Goal: Information Seeking & Learning: Learn about a topic

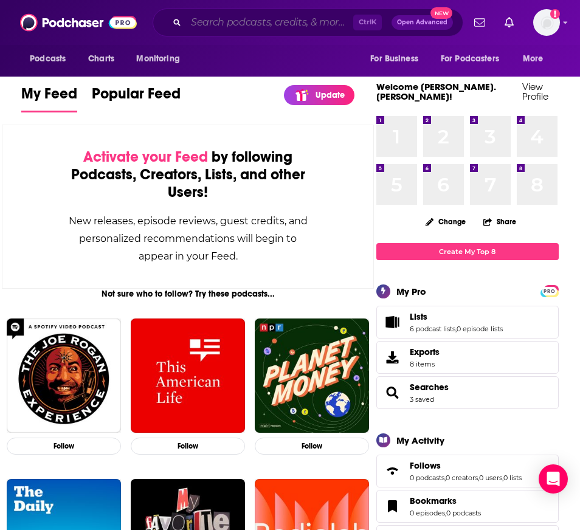
click at [319, 22] on input "Search podcasts, credits, & more..." at bounding box center [269, 22] width 167 height 19
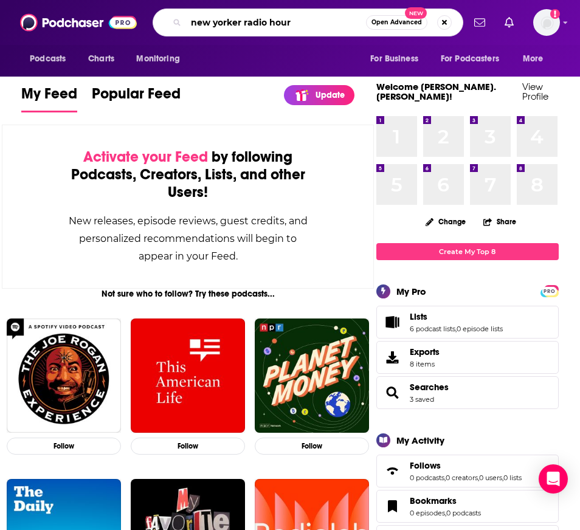
type input "new yorker radio hour"
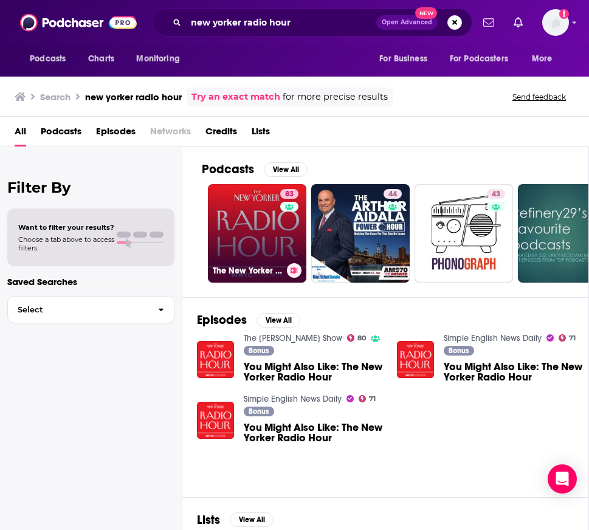
click at [261, 233] on link "83 The New Yorker Radio Hour" at bounding box center [257, 233] width 98 height 98
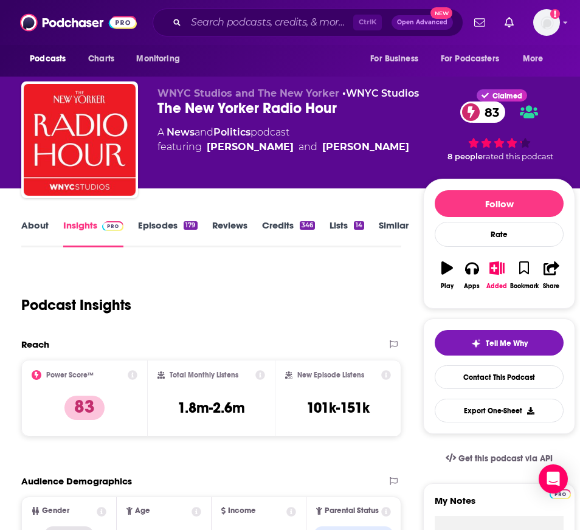
click at [263, 106] on div "The New Yorker Radio Hour 83" at bounding box center [290, 108] width 266 height 18
drag, startPoint x: 300, startPoint y: 131, endPoint x: 195, endPoint y: 139, distance: 105.5
click at [195, 139] on div "A News and Politics podcast featuring [PERSON_NAME] and [PERSON_NAME]" at bounding box center [283, 139] width 252 height 29
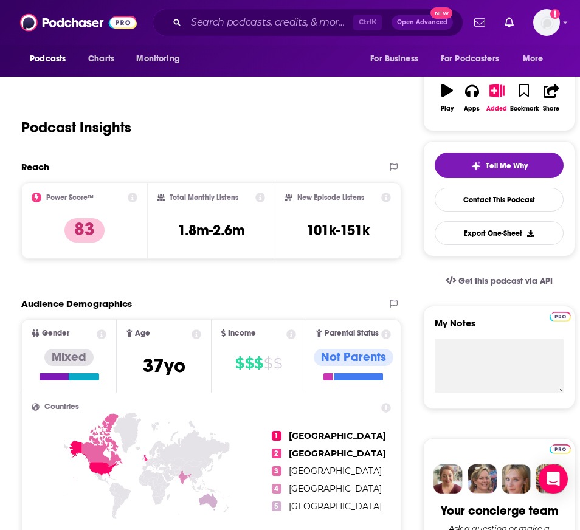
scroll to position [182, 0]
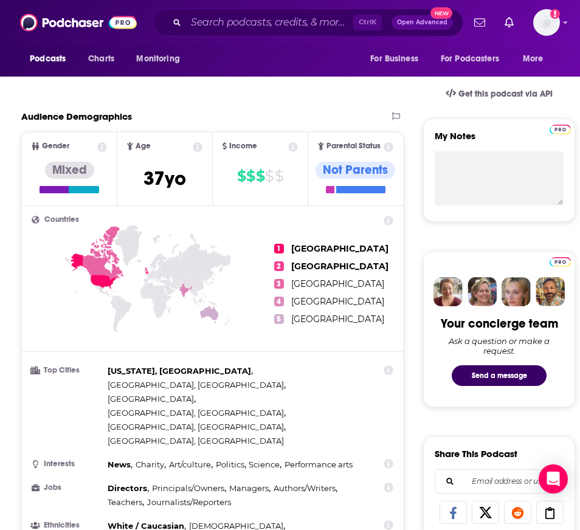
scroll to position [0, 0]
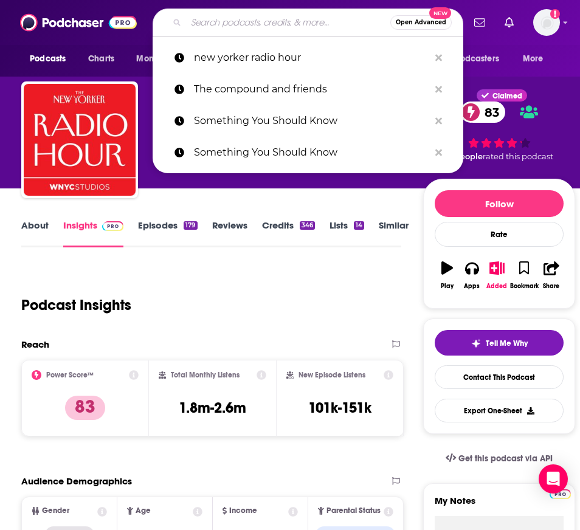
click at [269, 21] on input "Search podcasts, credits, & more..." at bounding box center [288, 22] width 204 height 19
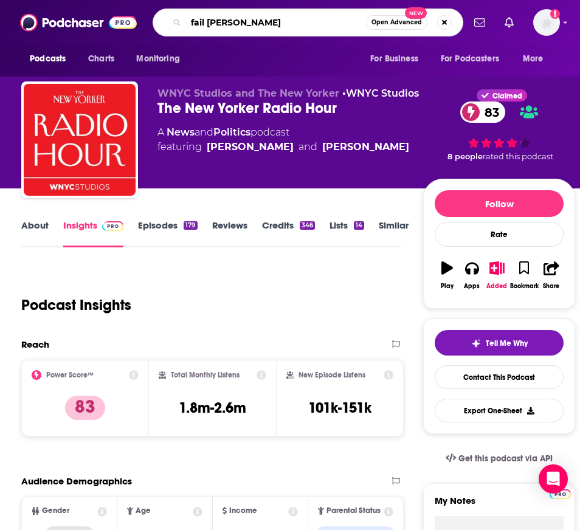
type input "fail better"
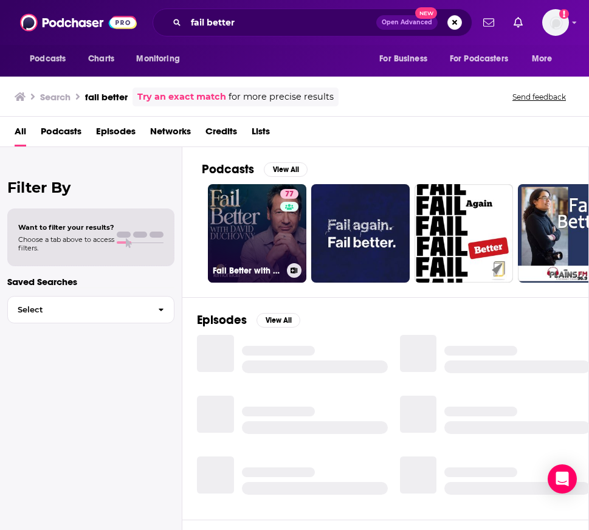
click at [266, 232] on link "77 Fail Better with [PERSON_NAME]" at bounding box center [257, 233] width 98 height 98
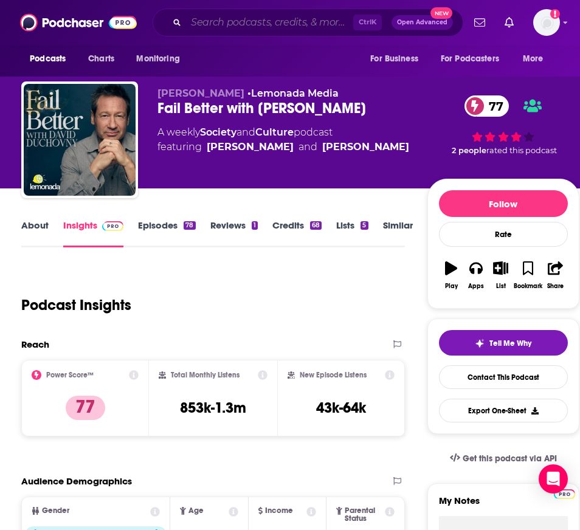
click at [219, 19] on input "Search podcasts, credits, & more..." at bounding box center [269, 22] width 167 height 19
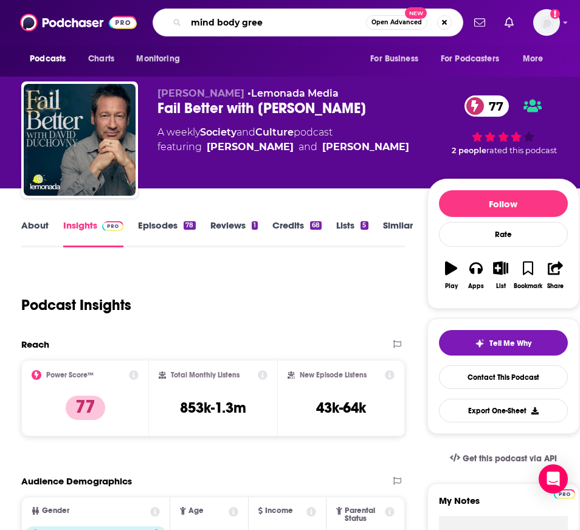
type input "mind body green"
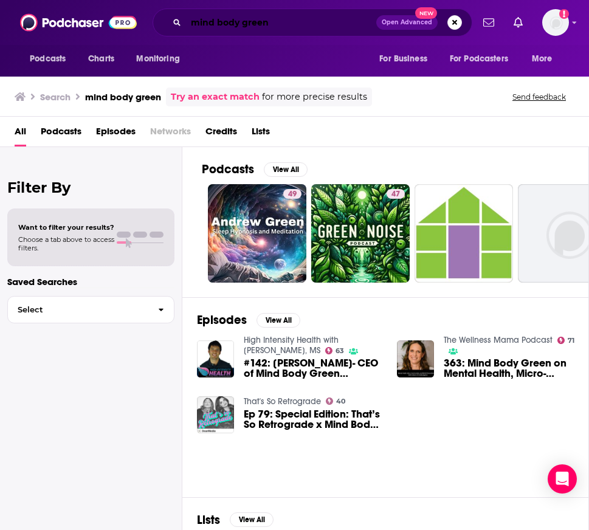
click at [215, 22] on input "mind body green" at bounding box center [281, 22] width 190 height 19
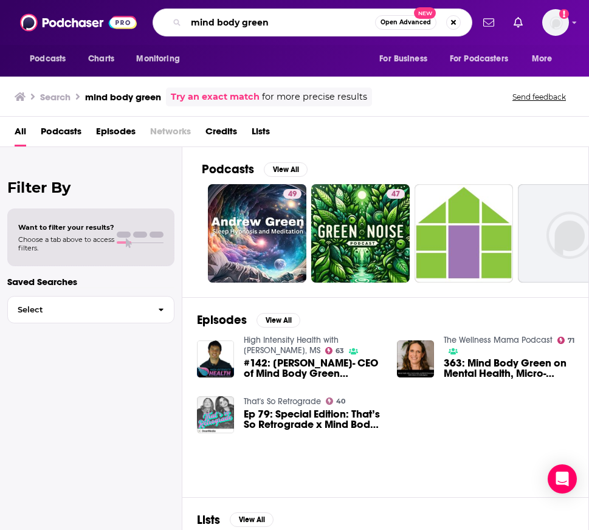
click at [218, 23] on input "mind body green" at bounding box center [280, 22] width 189 height 19
click at [238, 22] on input "mindbody green" at bounding box center [280, 22] width 189 height 19
type input "mindbodygreen"
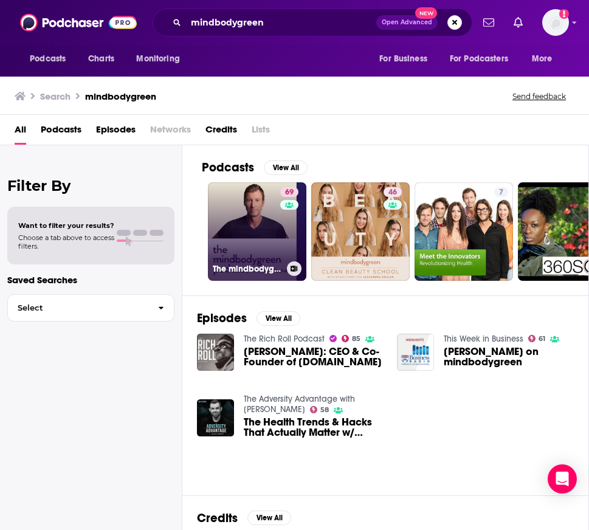
click at [255, 223] on link "69 The mindbodygreen Podcast" at bounding box center [257, 231] width 98 height 98
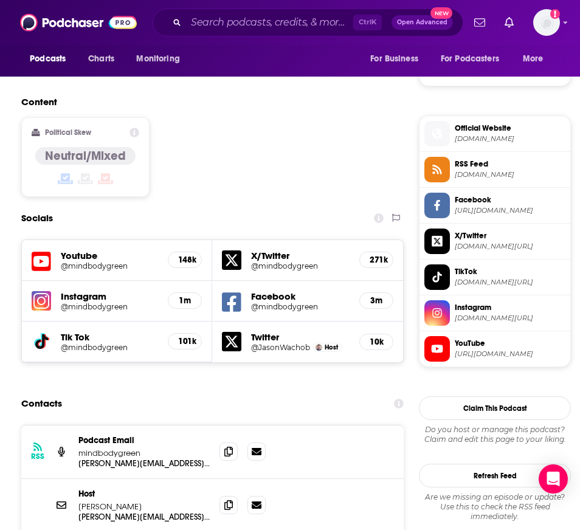
scroll to position [912, 0]
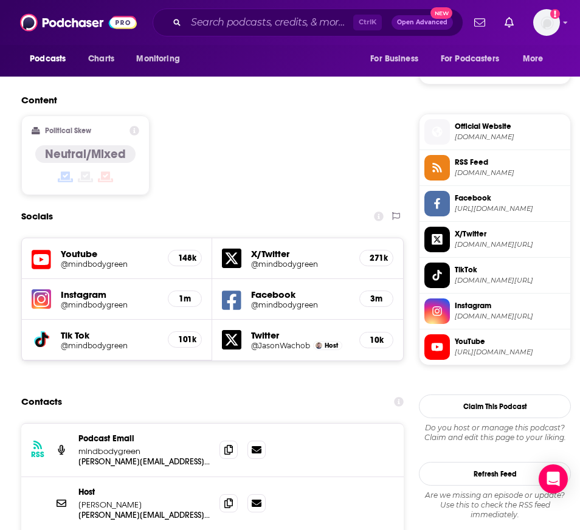
drag, startPoint x: 402, startPoint y: 402, endPoint x: 398, endPoint y: 394, distance: 8.7
click at [402, 424] on div "RSS Podcast Email mindbodygreen [PERSON_NAME][EMAIL_ADDRESS][DOMAIN_NAME] [PERS…" at bounding box center [212, 450] width 382 height 53
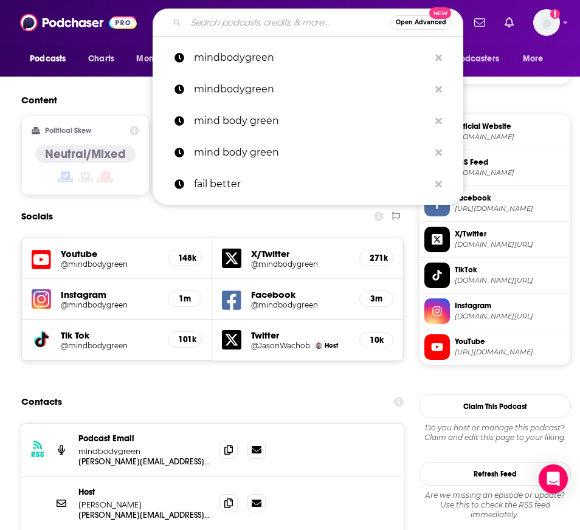
click at [283, 21] on input "Search podcasts, credits, & more..." at bounding box center [288, 22] width 204 height 19
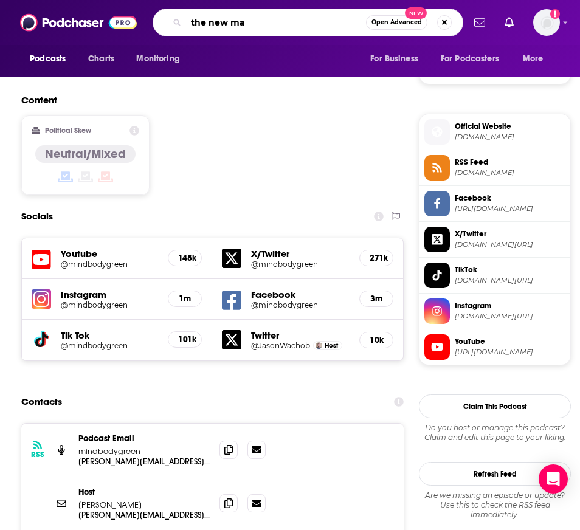
type input "the new man"
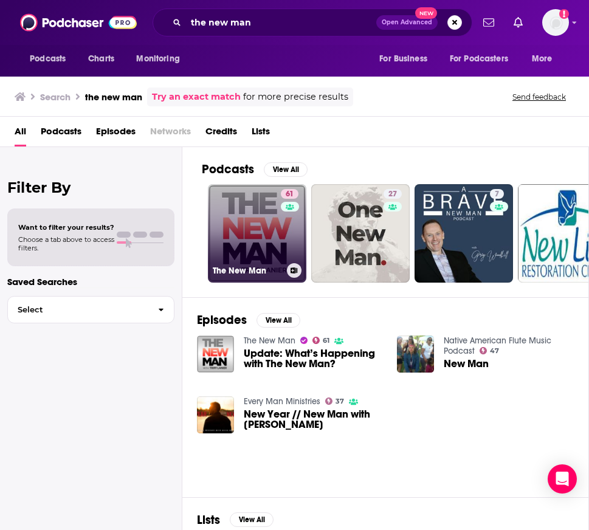
click at [225, 229] on link "61 The New Man" at bounding box center [257, 233] width 98 height 98
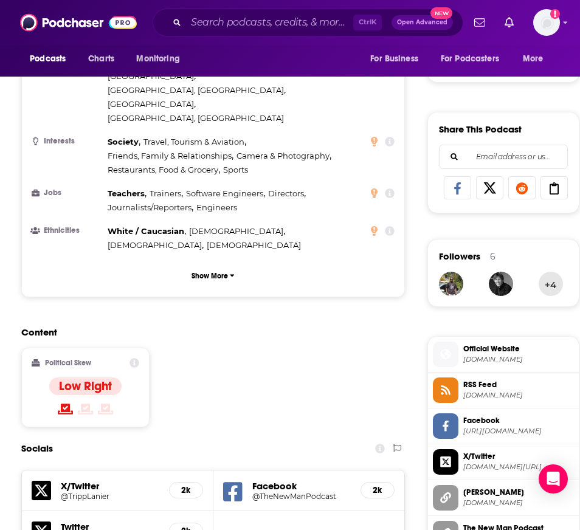
scroll to position [669, 0]
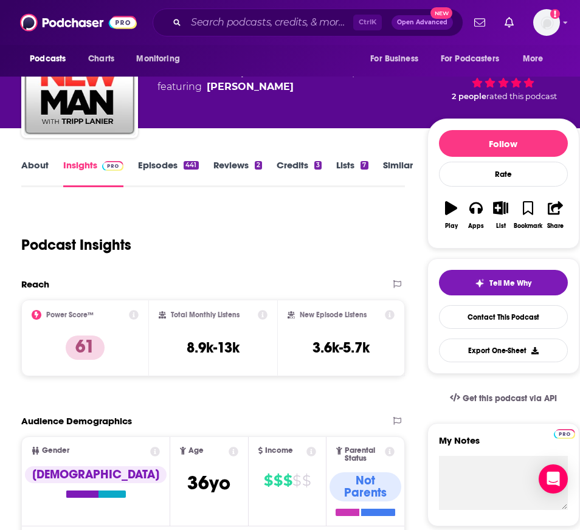
scroll to position [0, 0]
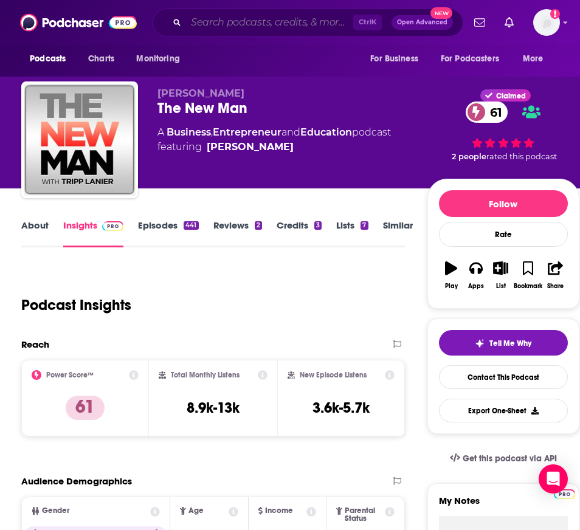
click at [315, 24] on input "Search podcasts, credits, & more..." at bounding box center [269, 22] width 167 height 19
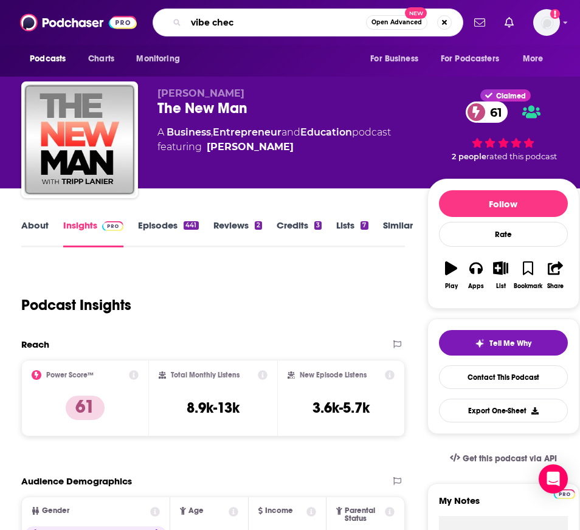
type input "vibe check"
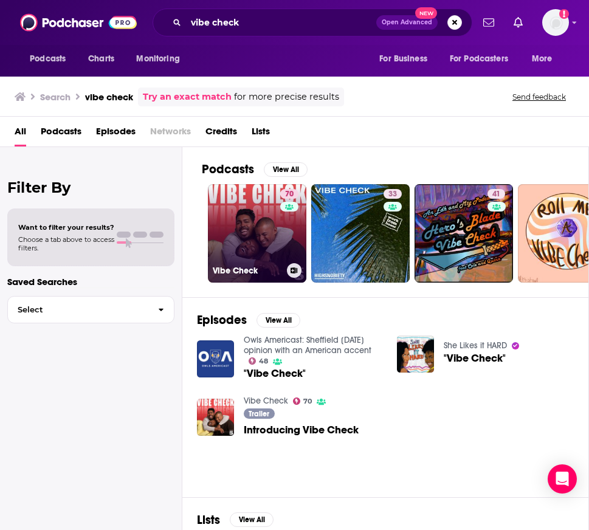
click at [263, 207] on link "70 Vibe Check" at bounding box center [257, 233] width 98 height 98
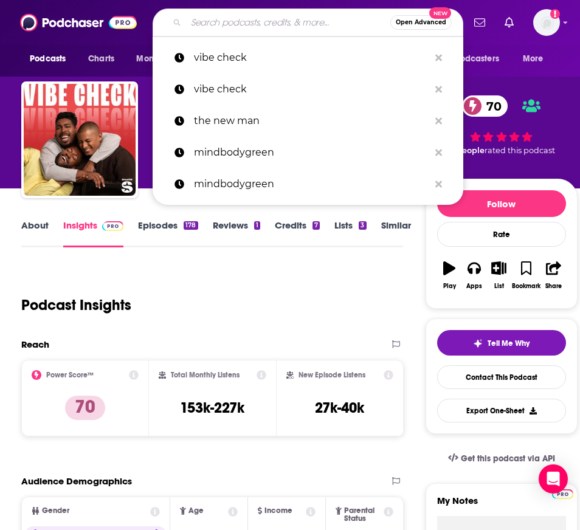
click at [215, 28] on input "Search podcasts, credits, & more..." at bounding box center [288, 22] width 204 height 19
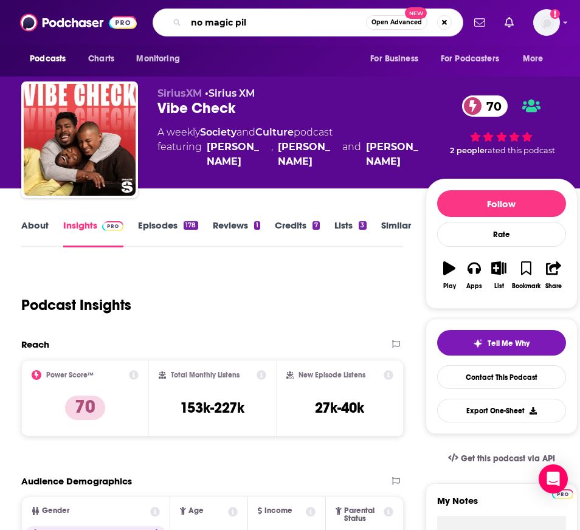
type input "no magic pill"
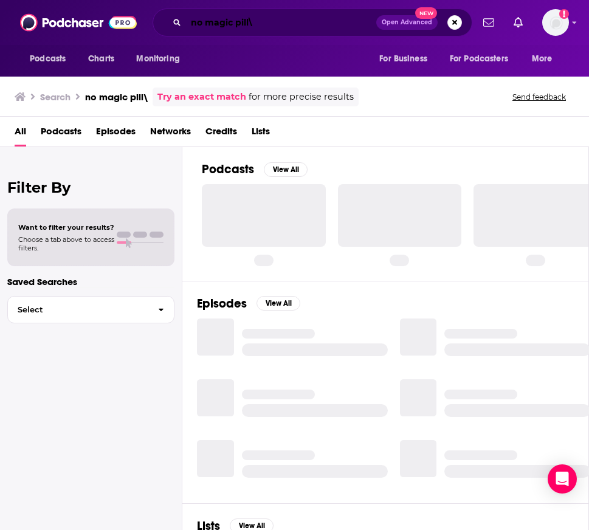
click at [302, 25] on input "no magic pill\" at bounding box center [281, 22] width 190 height 19
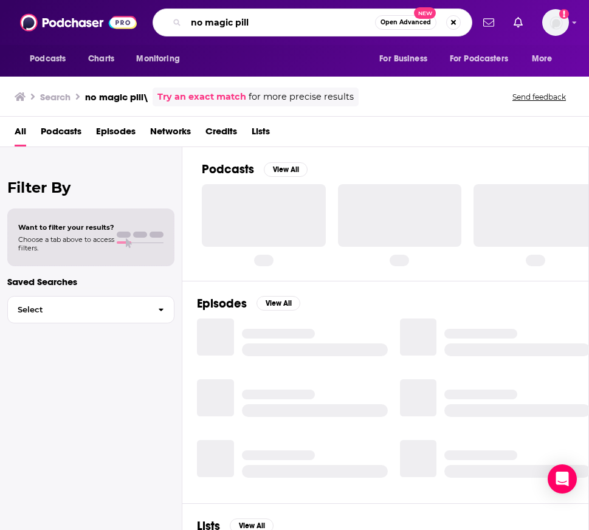
type input "no magic pill"
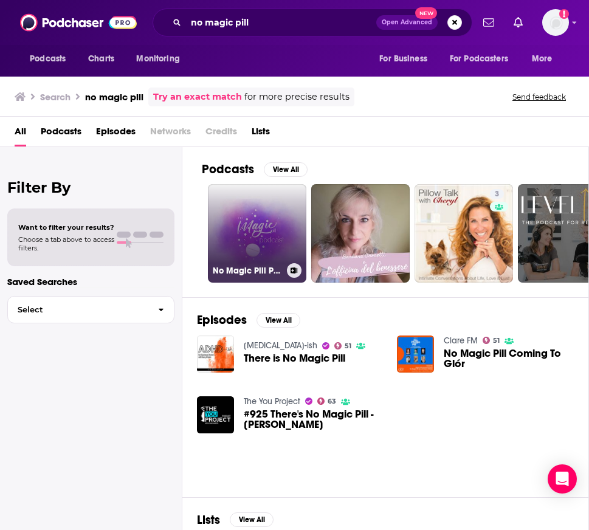
click at [275, 241] on link "No Magic Pill Podcast" at bounding box center [257, 233] width 98 height 98
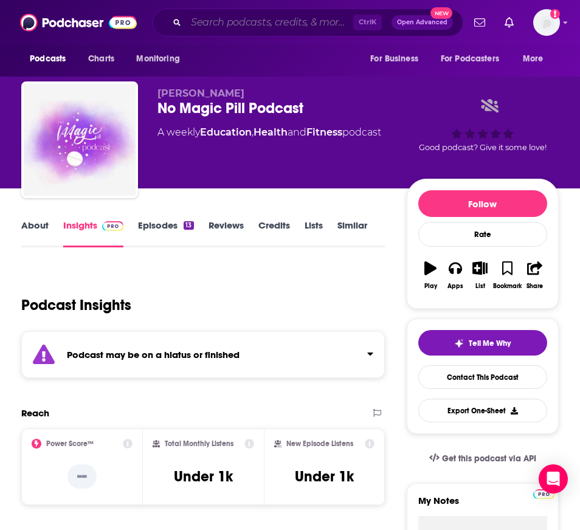
click at [200, 21] on input "Search podcasts, credits, & more..." at bounding box center [269, 22] width 167 height 19
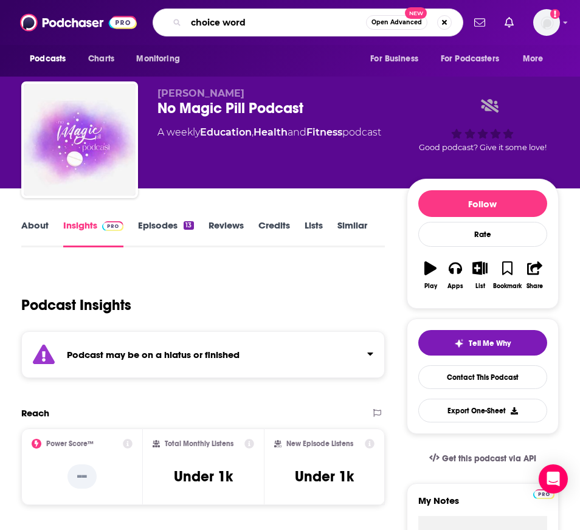
type input "choice words"
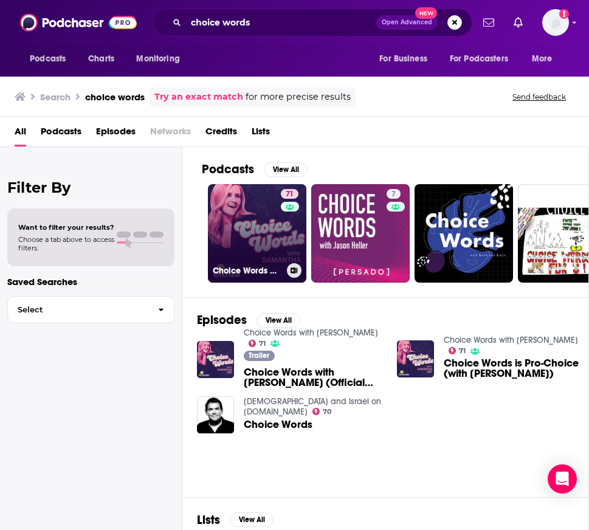
click at [250, 253] on link "71 Choice Words with [PERSON_NAME]" at bounding box center [257, 233] width 98 height 98
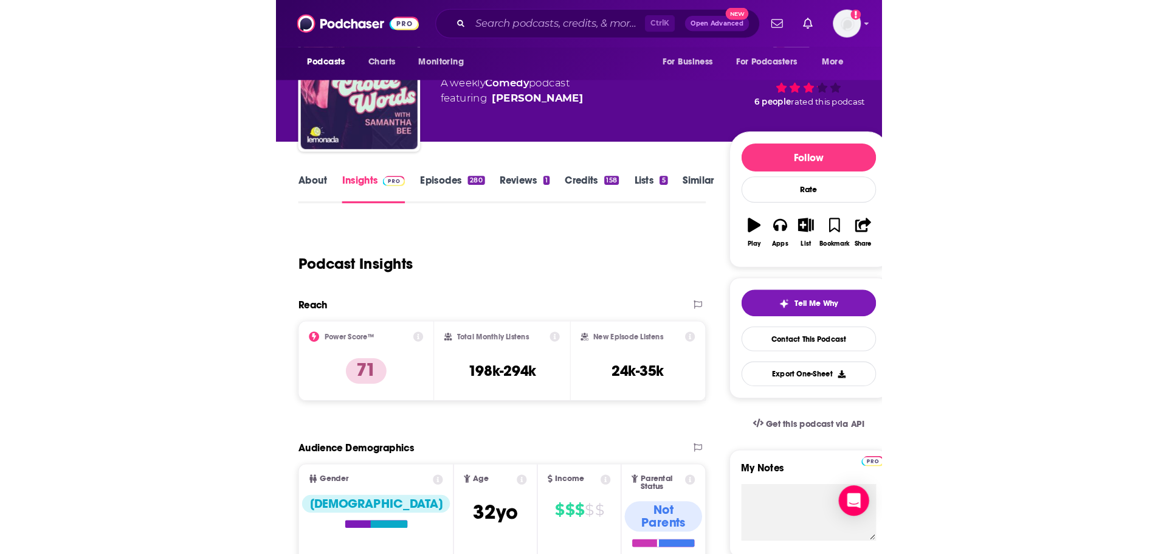
scroll to position [122, 0]
